Goal: Obtain resource: Download file/media

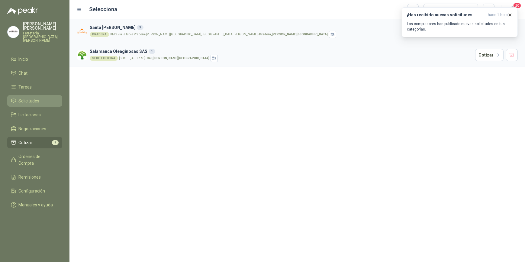
click at [28, 97] on span "Solicitudes" at bounding box center [29, 100] width 21 height 7
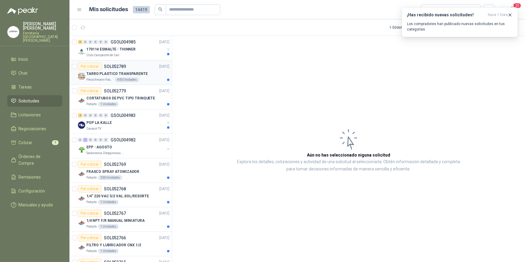
click at [145, 78] on div "[PERSON_NAME] Foods S.A. 400 Unidades" at bounding box center [127, 79] width 83 height 5
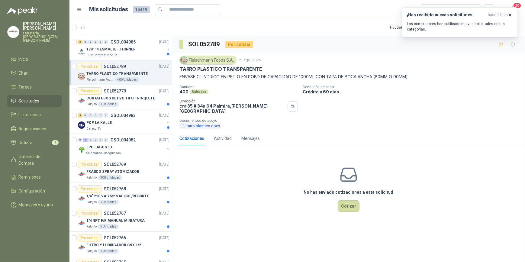
click at [205, 123] on button "tarro plastico.docx" at bounding box center [199, 126] width 41 height 6
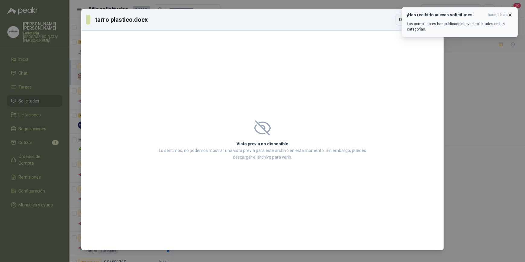
click at [510, 14] on icon "button" at bounding box center [509, 14] width 5 height 5
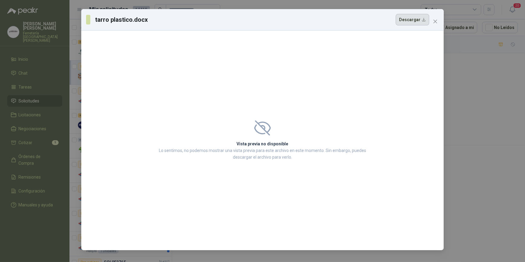
click at [413, 22] on button "Descargar" at bounding box center [412, 19] width 34 height 11
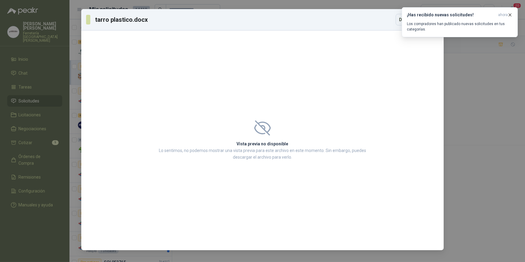
click at [486, 69] on div "tarro plastico.docx Descargar Vista previa no disponible Lo sentimos, no podemo…" at bounding box center [262, 131] width 525 height 262
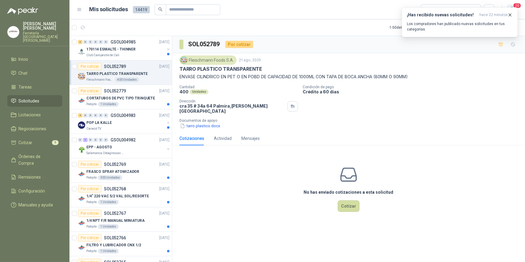
click at [517, 5] on span "20" at bounding box center [517, 6] width 8 height 6
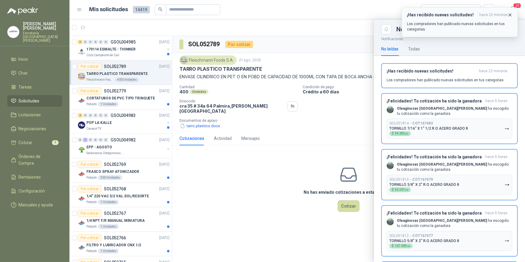
click at [510, 14] on icon "button" at bounding box center [509, 14] width 5 height 5
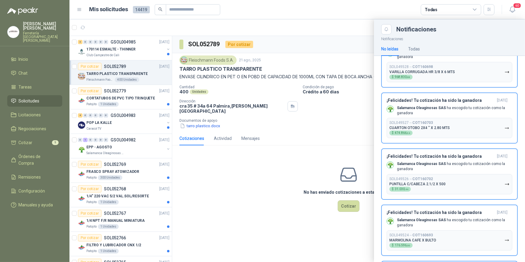
scroll to position [2864, 0]
click at [339, 8] on article "Mis solicitudes 14419 Todas" at bounding box center [291, 9] width 405 height 11
click at [332, 10] on article "Mis solicitudes 14419 Todas" at bounding box center [291, 9] width 405 height 11
click at [25, 97] on span "Solicitudes" at bounding box center [29, 100] width 21 height 7
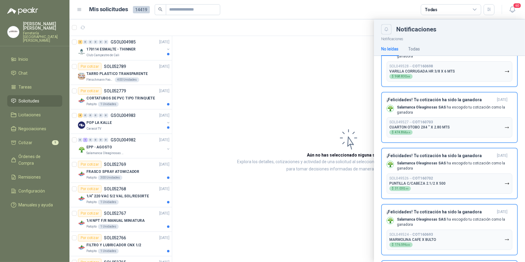
click at [382, 29] on button "Close" at bounding box center [386, 29] width 10 height 10
